Goal: Check status

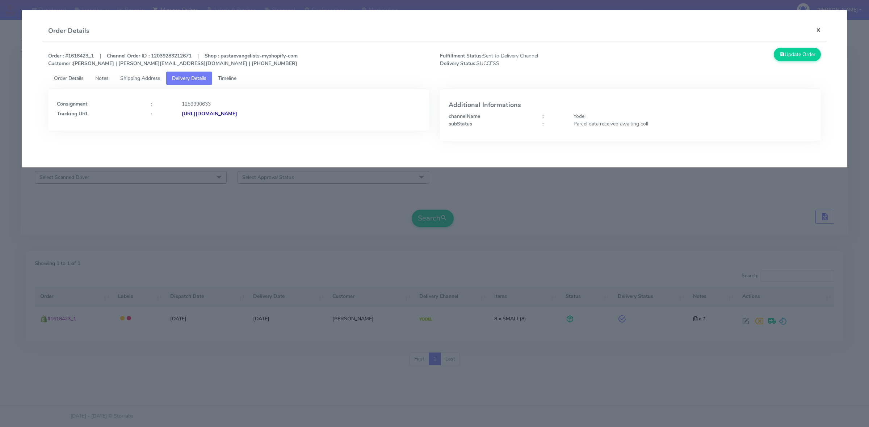
click at [821, 29] on button "×" at bounding box center [818, 29] width 16 height 19
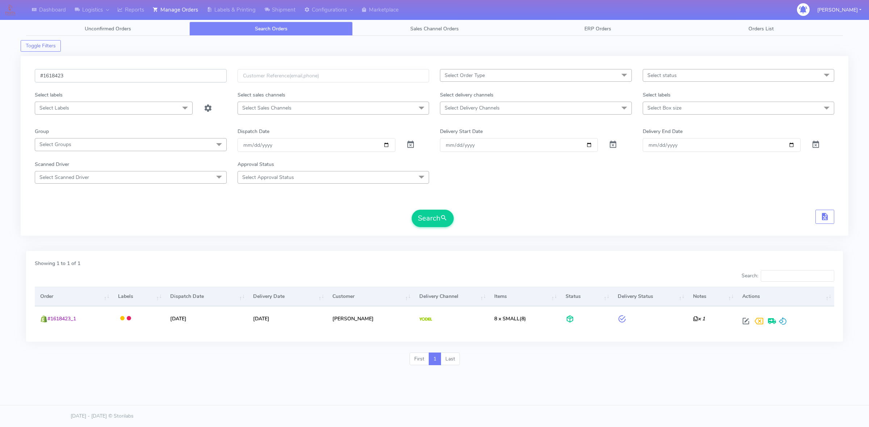
click at [171, 80] on input "#1618423" at bounding box center [131, 75] width 192 height 13
paste input "7006"
type input "#1617006"
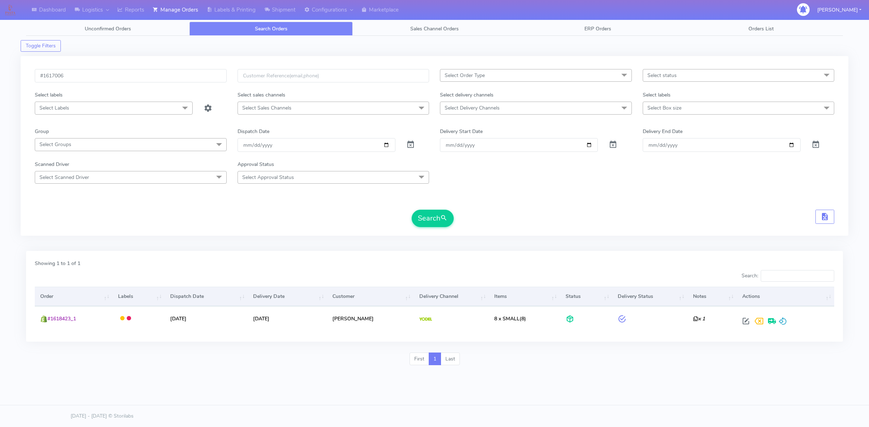
click at [610, 227] on div "Search" at bounding box center [434, 218] width 799 height 17
click at [441, 227] on button "Search" at bounding box center [433, 218] width 42 height 17
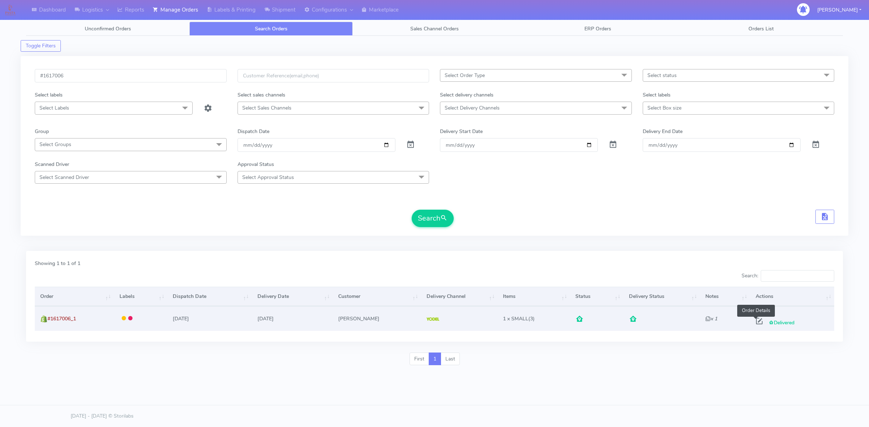
click at [754, 320] on span at bounding box center [758, 323] width 13 height 7
select select "5"
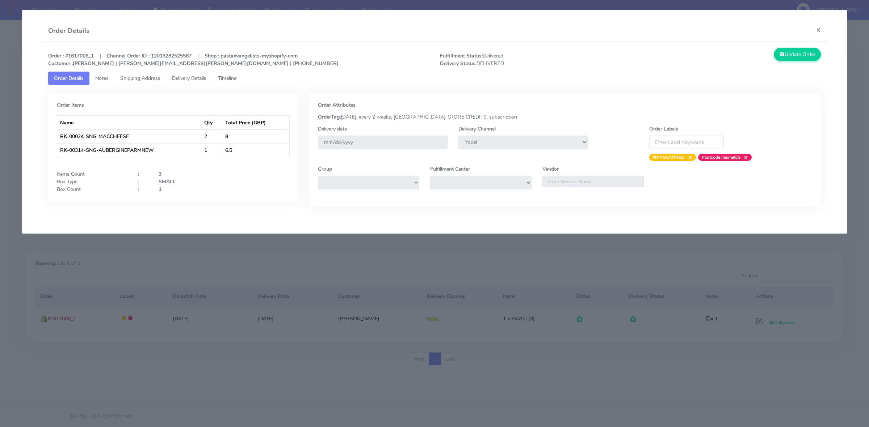
click at [196, 79] on span "Delivery Details" at bounding box center [189, 78] width 34 height 7
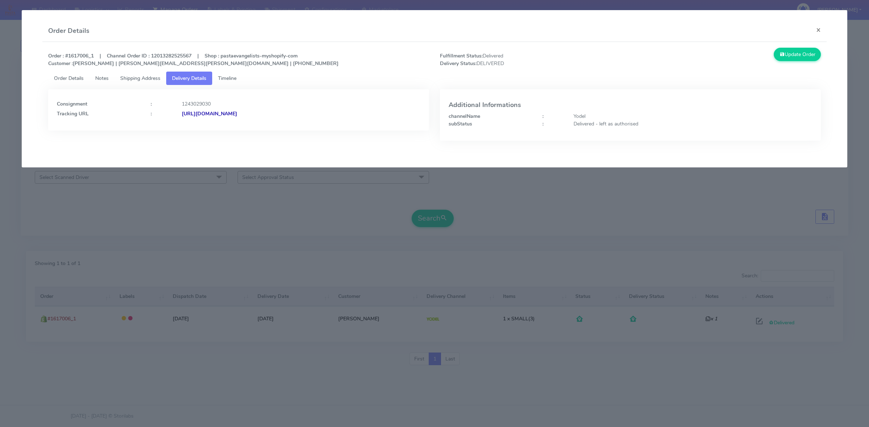
click at [227, 79] on span "Timeline" at bounding box center [227, 78] width 18 height 7
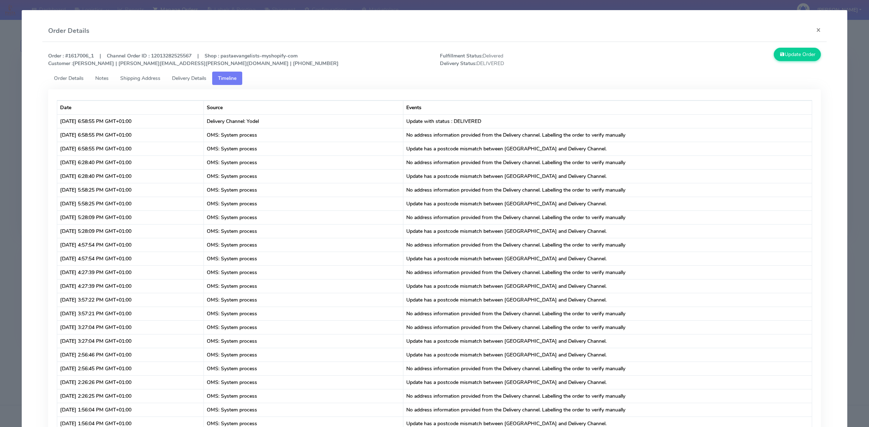
click at [195, 76] on span "Delivery Details" at bounding box center [189, 78] width 34 height 7
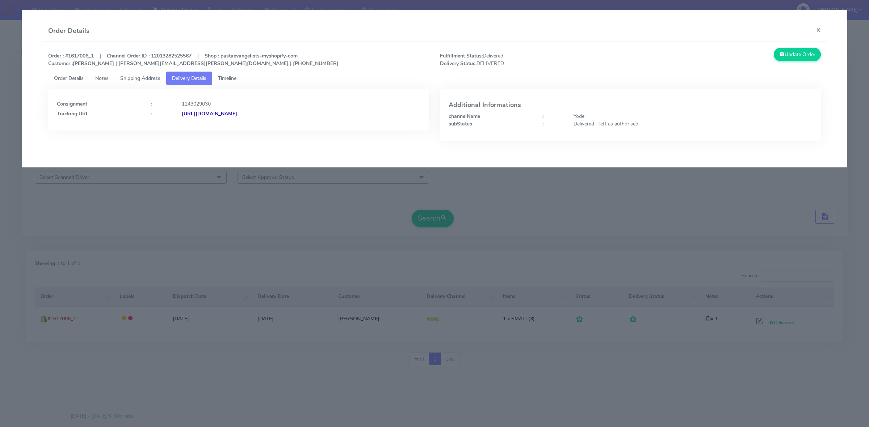
click at [237, 114] on strong "[URL][DOMAIN_NAME]" at bounding box center [209, 113] width 55 height 7
click at [147, 76] on span "Shipping Address" at bounding box center [140, 78] width 40 height 7
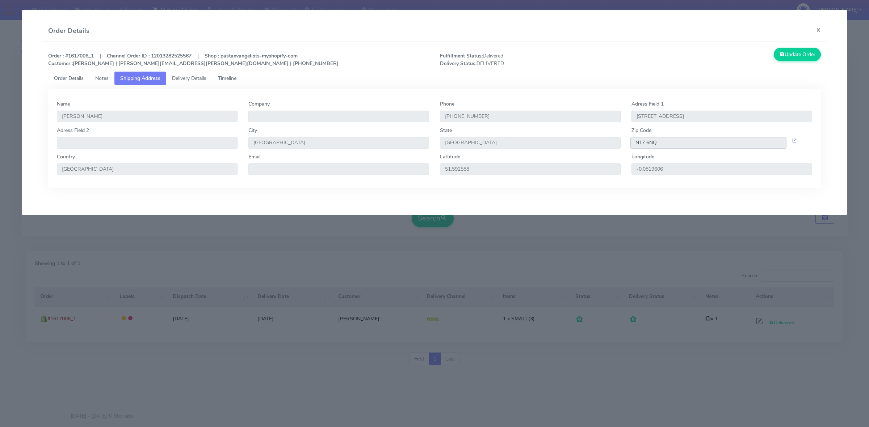
drag, startPoint x: 662, startPoint y: 144, endPoint x: 620, endPoint y: 146, distance: 42.7
click at [620, 146] on div "Adress Field 2 City [GEOGRAPHIC_DATA] [GEOGRAPHIC_DATA] Zip Code N17 6NQ" at bounding box center [434, 140] width 766 height 26
click at [820, 33] on button "×" at bounding box center [818, 29] width 16 height 19
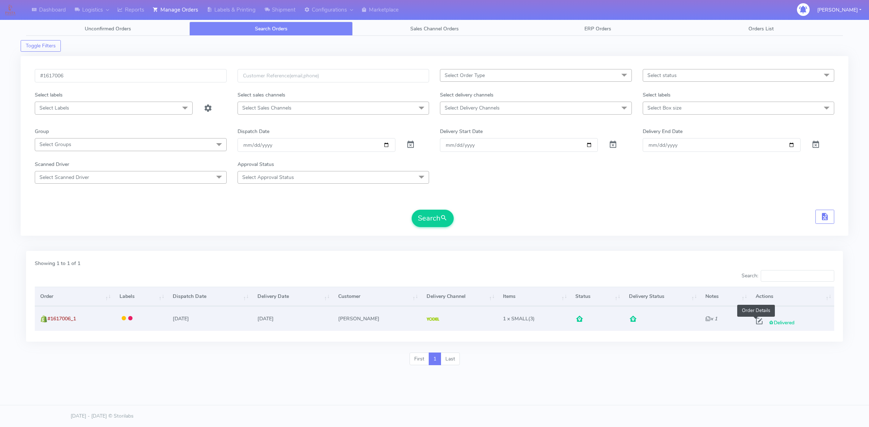
click at [754, 322] on span at bounding box center [758, 323] width 13 height 7
select select "5"
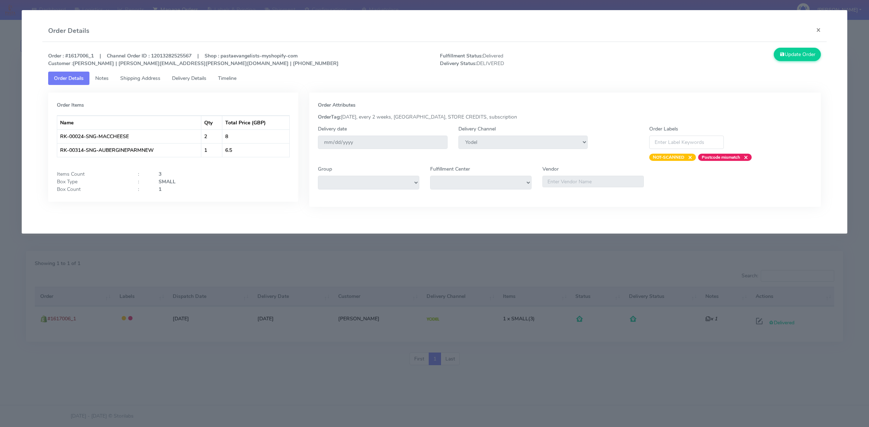
click at [109, 82] on link "Notes" at bounding box center [101, 78] width 25 height 13
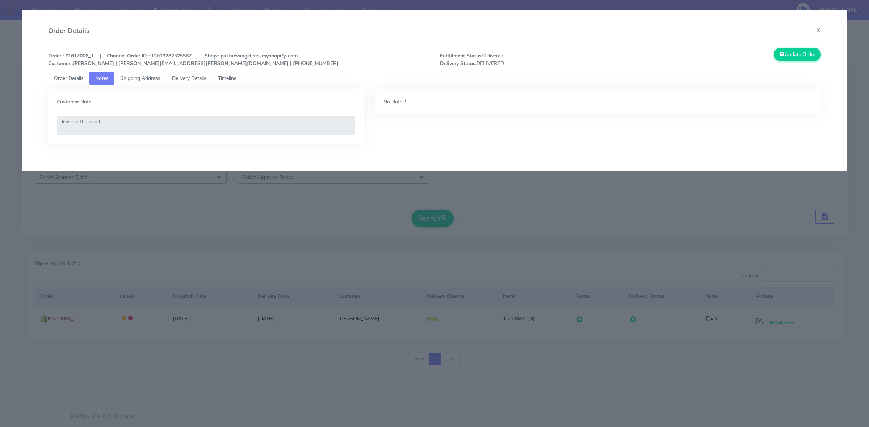
click at [139, 86] on div "Customer Note leave in the porch No Notes!" at bounding box center [434, 120] width 783 height 70
click at [140, 79] on span "Shipping Address" at bounding box center [140, 78] width 40 height 7
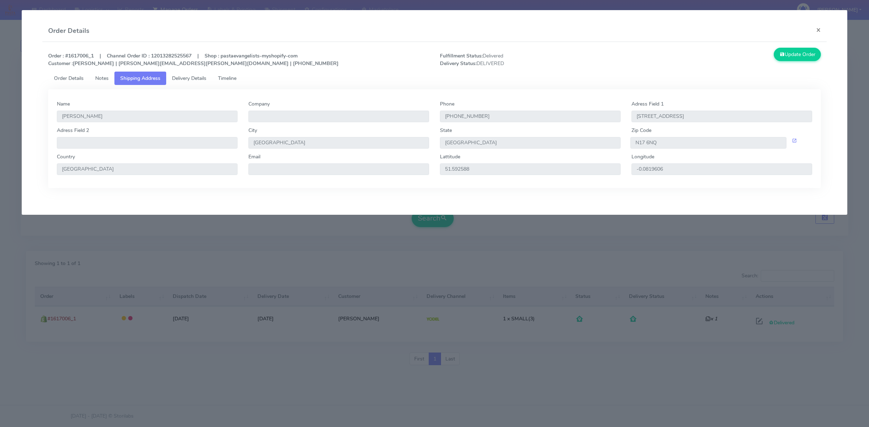
click at [223, 72] on link "Timeline" at bounding box center [227, 78] width 30 height 13
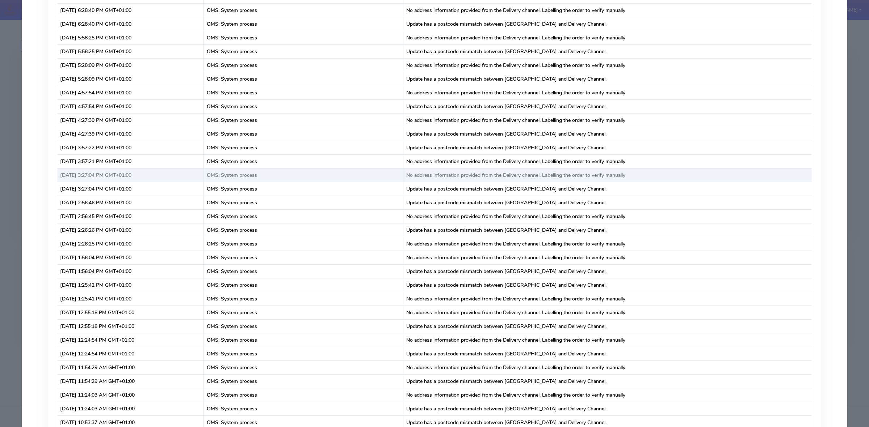
scroll to position [71, 0]
